Goal: Information Seeking & Learning: Compare options

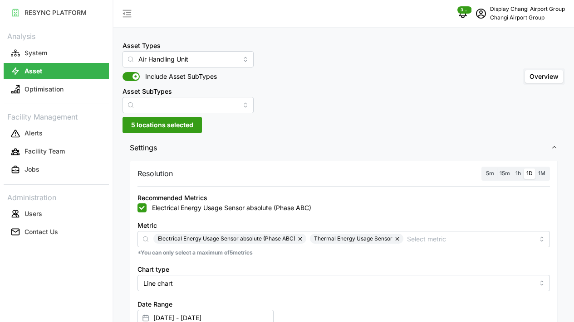
type input "[DATE] - [DATE]"
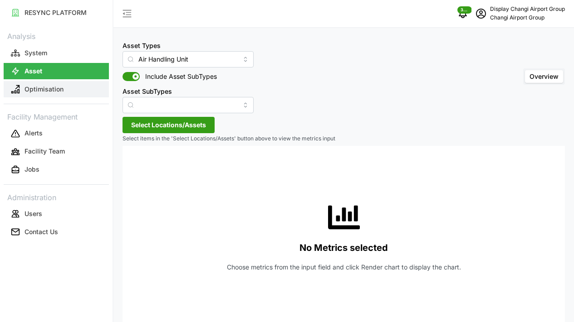
click at [49, 93] on p "Optimisation" at bounding box center [43, 89] width 39 height 9
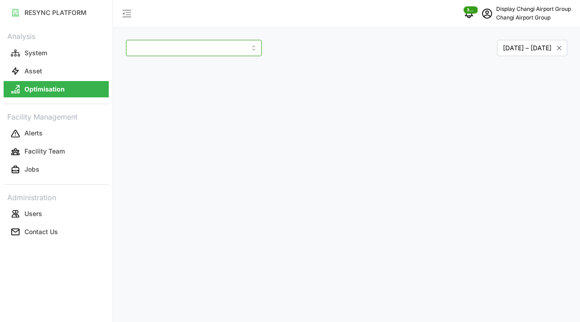
click at [217, 44] on input at bounding box center [194, 48] width 136 height 16
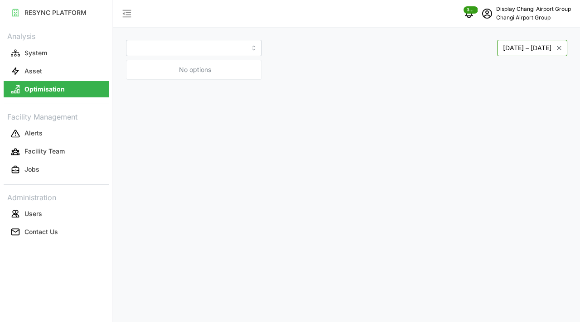
click at [497, 48] on button "[DATE] – [DATE]" at bounding box center [532, 48] width 70 height 16
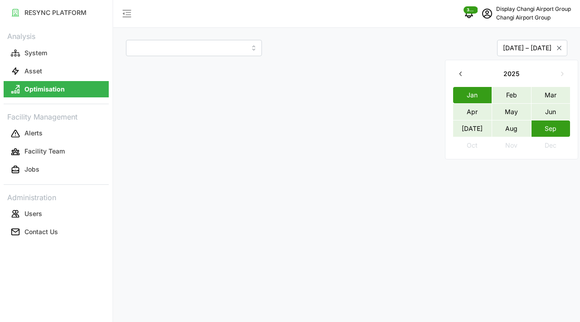
click at [378, 51] on div "[DATE] – [DATE]" at bounding box center [458, 48] width 217 height 16
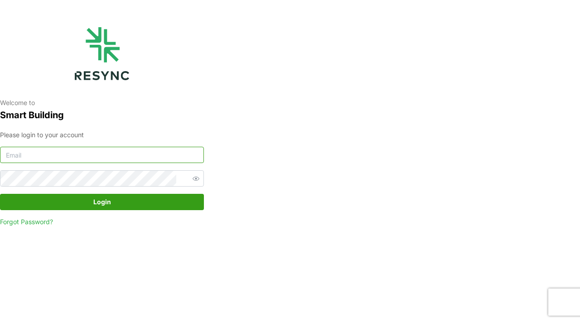
type input "changi_airport_group_display@resynctech.com"
click at [106, 198] on span "Login" at bounding box center [102, 202] width 18 height 15
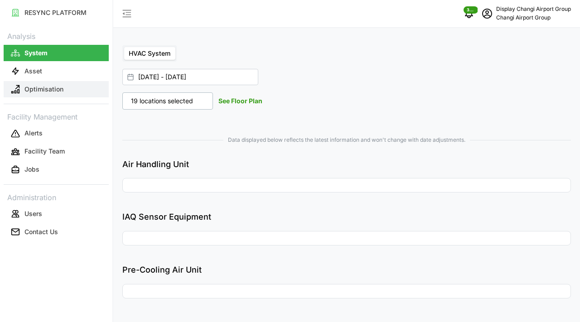
click at [50, 91] on p "Optimisation" at bounding box center [43, 89] width 39 height 9
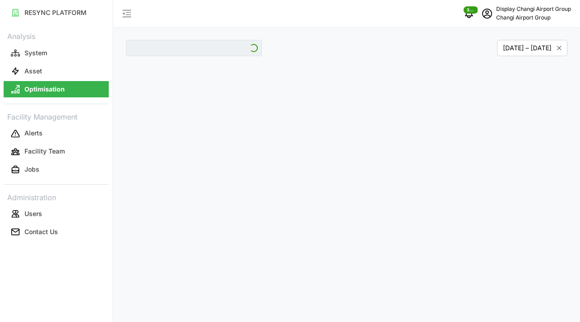
type input "Jewel"
